Goal: Connect with others: Connect with other users

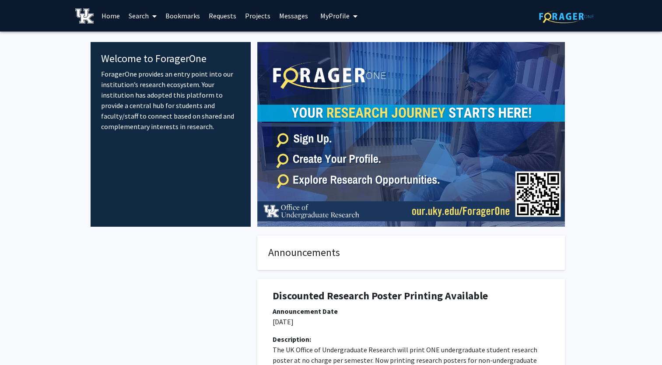
click at [340, 18] on span "My Profile" at bounding box center [334, 15] width 29 height 9
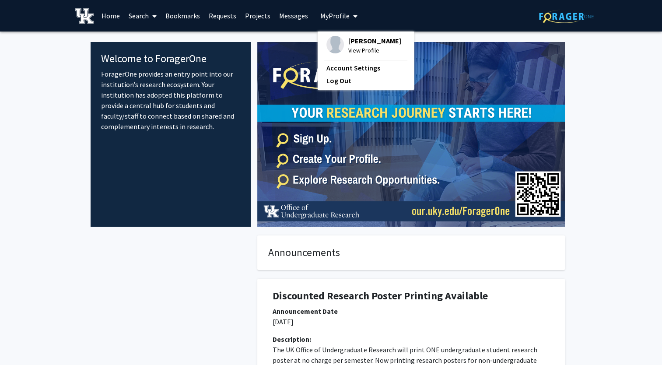
click at [336, 45] on img at bounding box center [334, 44] width 17 height 17
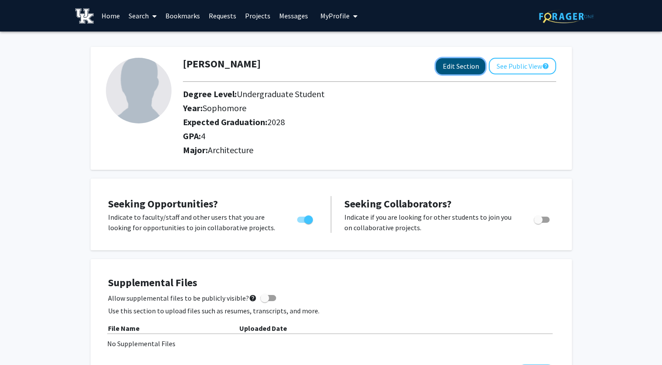
click at [483, 64] on button "Edit Section" at bounding box center [460, 66] width 49 height 16
select select "sophomore"
select select "2028"
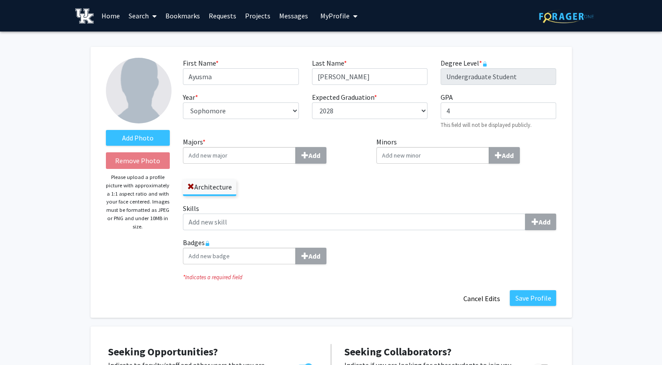
click at [273, 157] on input "Majors * Add" at bounding box center [239, 155] width 113 height 17
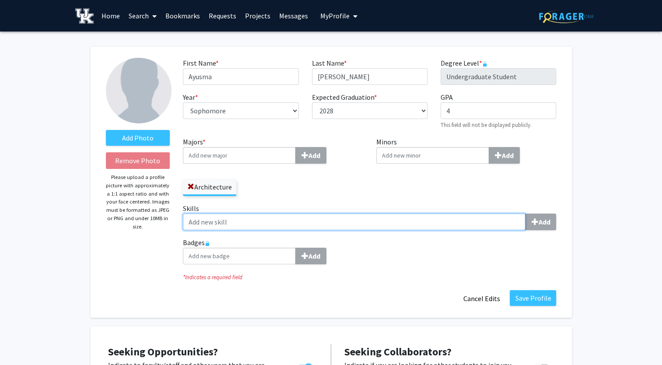
click at [237, 218] on input "Skills Add" at bounding box center [354, 221] width 342 height 17
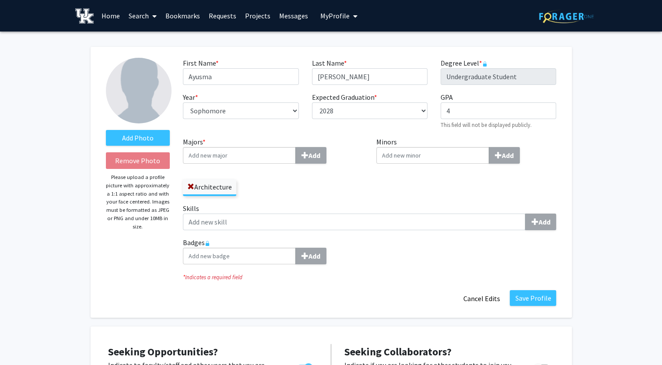
click at [139, 17] on link "Search" at bounding box center [142, 15] width 37 height 31
click at [157, 55] on span "Students" at bounding box center [150, 57] width 53 height 17
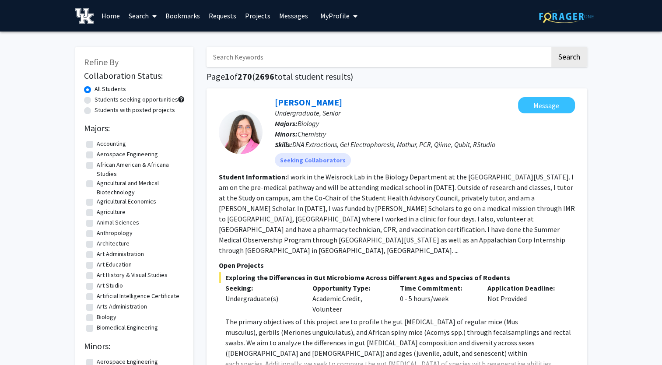
click at [250, 59] on input "Search Keywords" at bounding box center [377, 57] width 343 height 20
type input "[PERSON_NAME]"
click at [551, 47] on button "Search" at bounding box center [569, 57] width 36 height 20
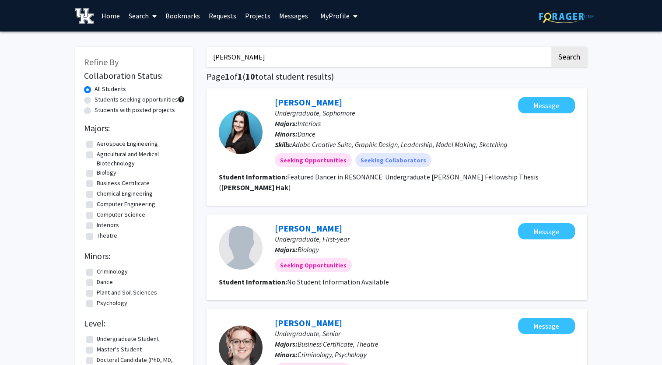
click at [250, 54] on input "[PERSON_NAME]" at bounding box center [377, 57] width 343 height 20
click at [551, 47] on button "Search" at bounding box center [569, 57] width 36 height 20
click at [556, 58] on button "Search" at bounding box center [569, 57] width 36 height 20
drag, startPoint x: 150, startPoint y: 49, endPoint x: 76, endPoint y: 41, distance: 74.8
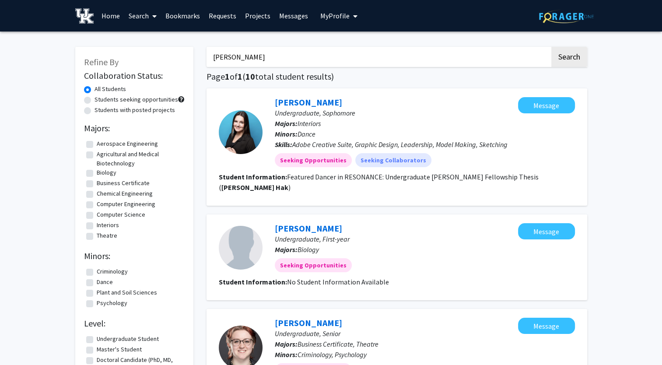
click at [237, 58] on input "Search Keywords" at bounding box center [377, 57] width 343 height 20
type input "[PERSON_NAME]"
click at [551, 47] on button "Search" at bounding box center [569, 57] width 36 height 20
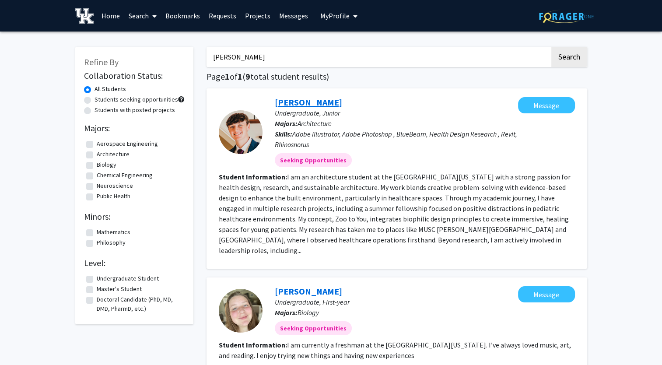
click at [308, 103] on link "[PERSON_NAME]" at bounding box center [308, 102] width 67 height 11
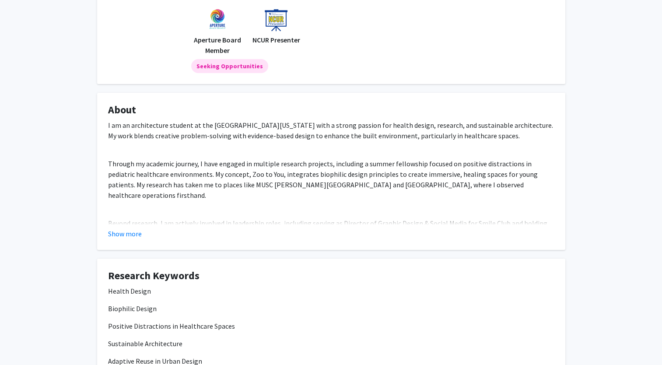
scroll to position [175, 0]
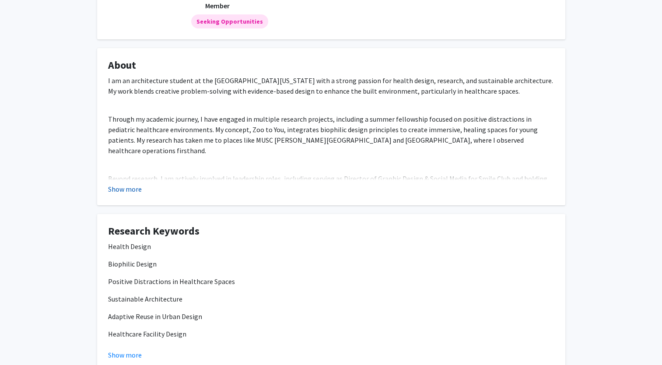
click at [131, 193] on button "Show more" at bounding box center [125, 189] width 34 height 10
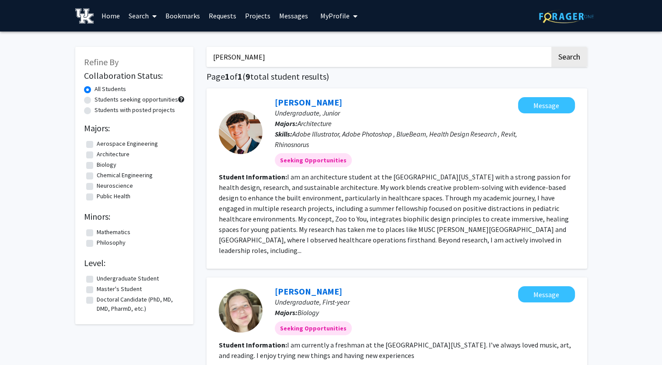
drag, startPoint x: 278, startPoint y: 56, endPoint x: 48, endPoint y: 50, distance: 230.1
type input "[PERSON_NAME]"
click at [551, 47] on button "Search" at bounding box center [569, 57] width 36 height 20
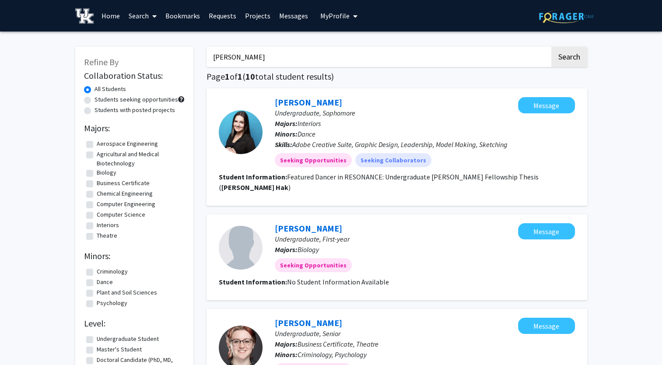
drag, startPoint x: 244, startPoint y: 60, endPoint x: 72, endPoint y: 73, distance: 173.3
click at [219, 63] on input "Search Keywords" at bounding box center [377, 57] width 343 height 20
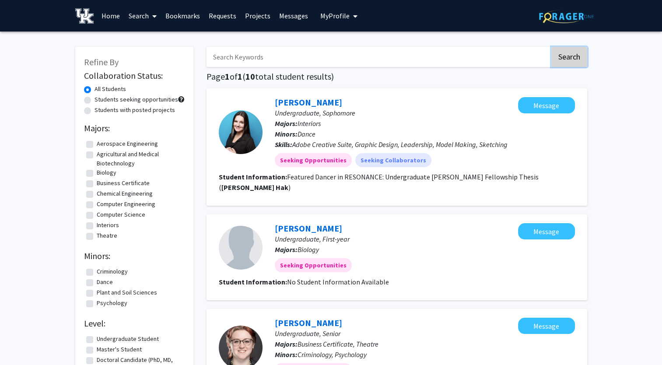
click at [575, 55] on button "Search" at bounding box center [569, 57] width 36 height 20
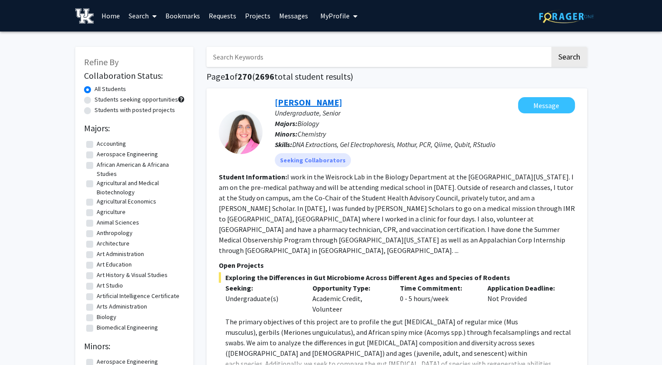
click at [285, 105] on link "[PERSON_NAME]" at bounding box center [308, 102] width 67 height 11
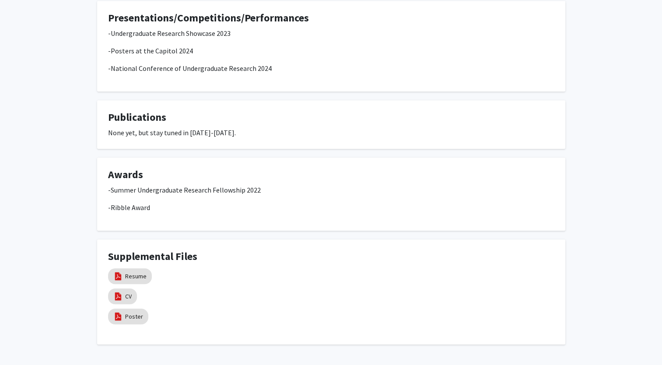
scroll to position [669, 0]
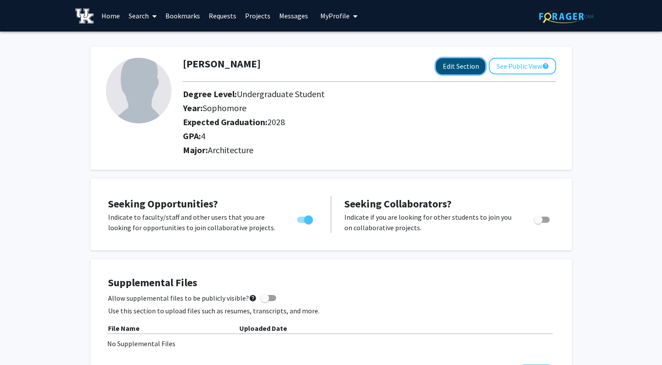
click at [471, 70] on button "Edit Section" at bounding box center [460, 66] width 49 height 16
select select "sophomore"
select select "2028"
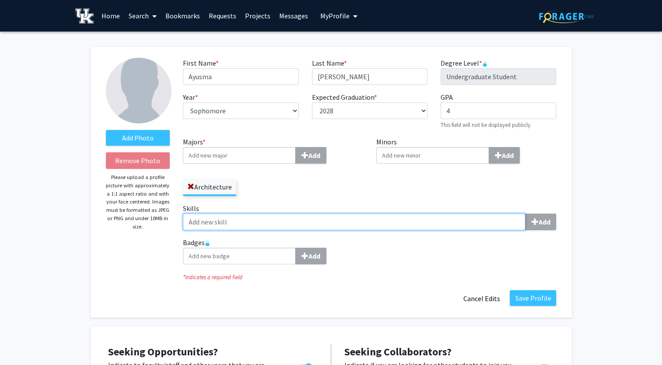
click at [248, 218] on input "Skills Add" at bounding box center [354, 221] width 342 height 17
click at [351, 227] on input "Rhino 3D, Revit, ArcGIS, Photoshop, Illustrator," at bounding box center [354, 221] width 342 height 17
type input "Rhino 3D, Revit, ArcGIS, Photoshop, Illustrator,"
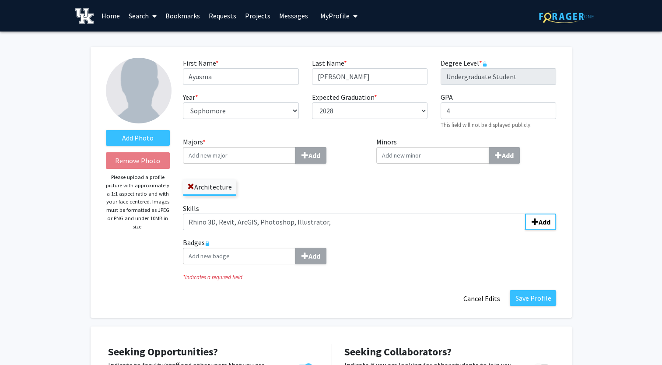
click at [301, 200] on div "Majors * Add Architecture" at bounding box center [272, 169] width 193 height 66
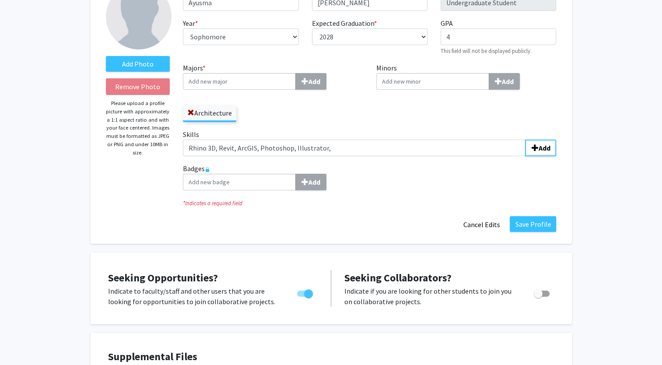
scroll to position [87, 0]
